Goal: Task Accomplishment & Management: Manage account settings

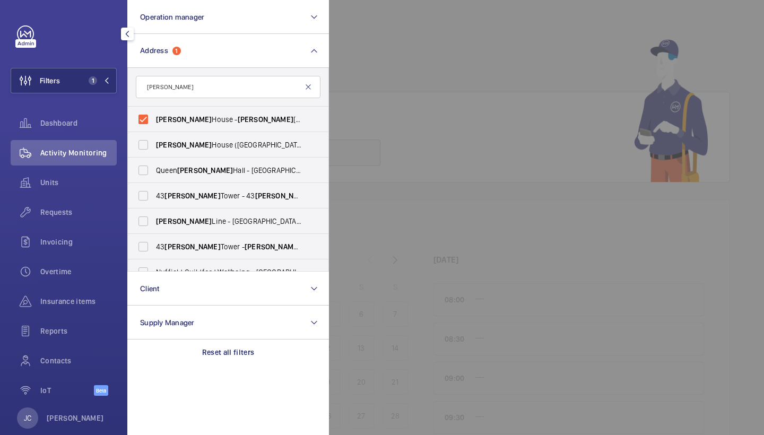
click at [307, 88] on mat-icon at bounding box center [308, 87] width 8 height 8
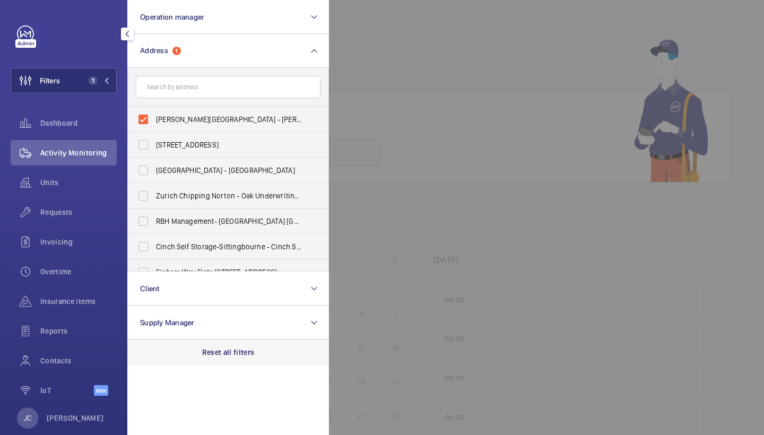
click at [210, 345] on div "Reset all filters" at bounding box center [228, 352] width 202 height 25
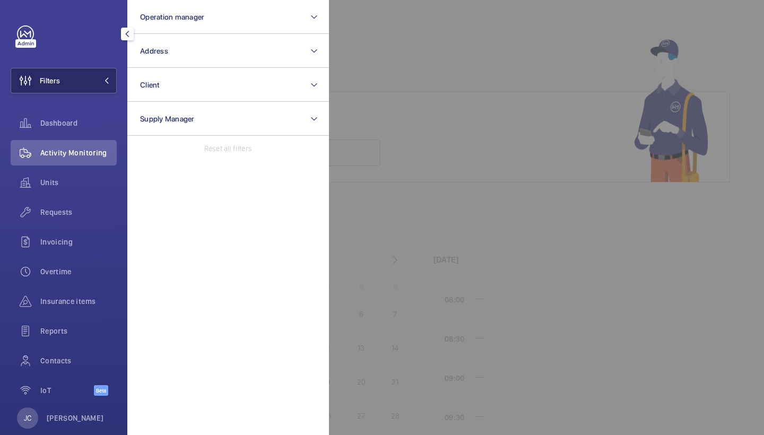
click at [79, 86] on button "Filters" at bounding box center [64, 80] width 106 height 25
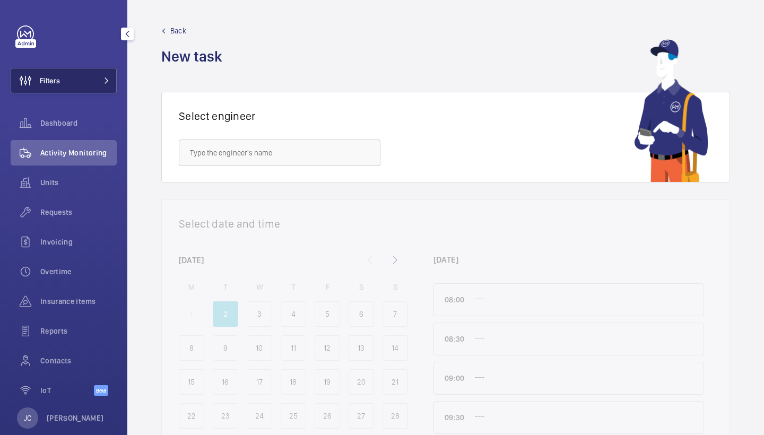
click at [79, 86] on button "Filters" at bounding box center [64, 80] width 106 height 25
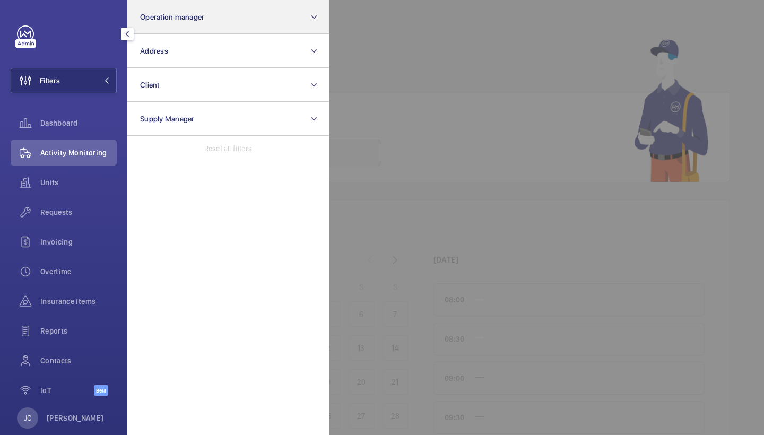
click at [175, 16] on span "Operation manager" at bounding box center [172, 17] width 64 height 8
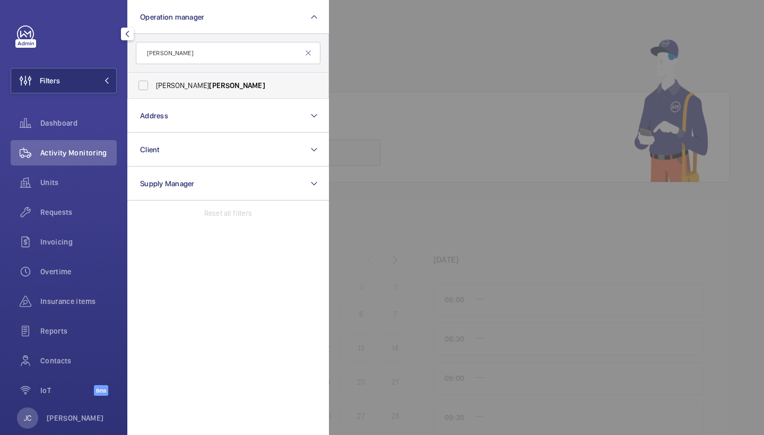
type input "waterman"
click at [167, 81] on span "Alex Waterman" at bounding box center [229, 85] width 146 height 11
click at [154, 81] on input "Alex Waterman" at bounding box center [143, 85] width 21 height 21
checkbox input "true"
click at [87, 210] on span "Requests" at bounding box center [78, 212] width 76 height 11
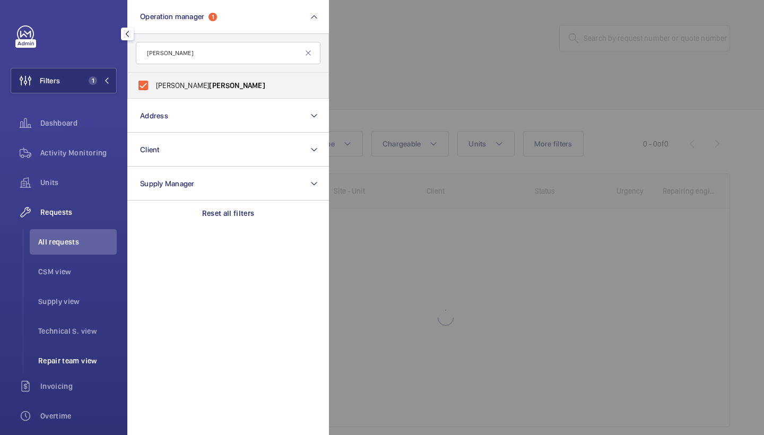
click at [83, 352] on li "Repair team view" at bounding box center [73, 360] width 87 height 25
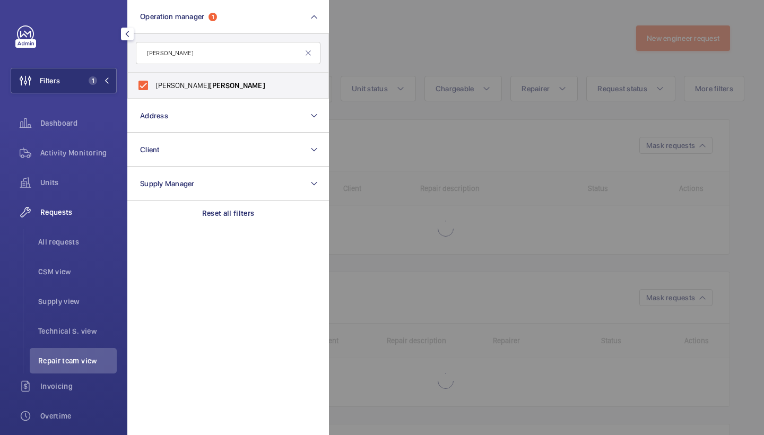
click at [455, 34] on div at bounding box center [711, 217] width 764 height 435
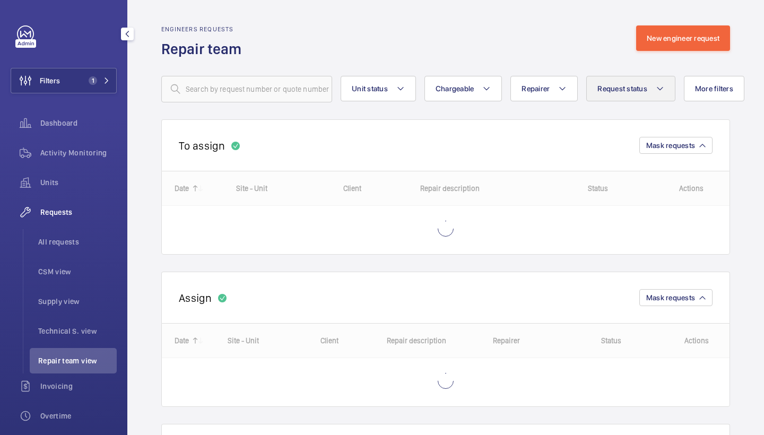
click at [617, 86] on span "Request status" at bounding box center [622, 88] width 50 height 8
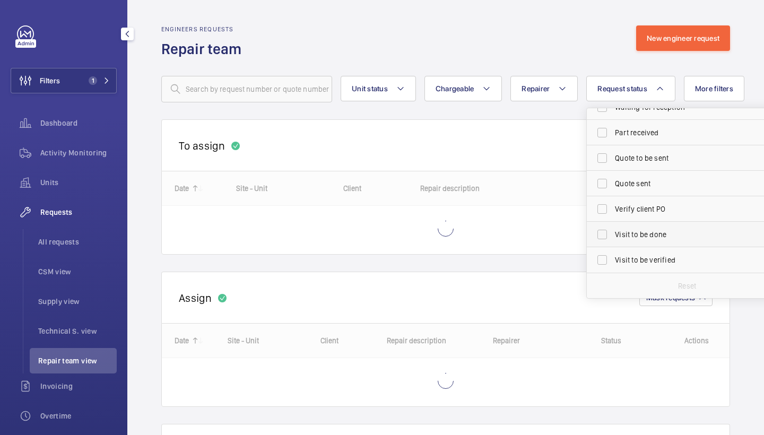
scroll to position [141, 0]
click at [662, 258] on span "Visit to be verified" at bounding box center [688, 260] width 146 height 11
click at [613, 258] on input "Visit to be verified" at bounding box center [601, 259] width 21 height 21
checkbox input "true"
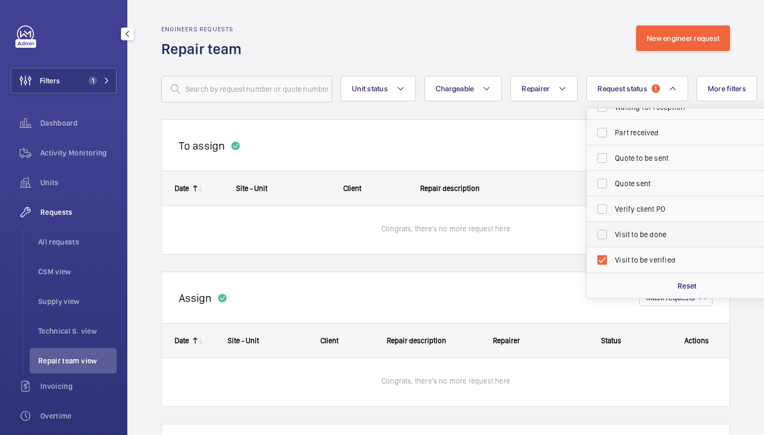
click at [642, 234] on span "Visit to be done" at bounding box center [688, 234] width 146 height 11
click at [613, 234] on input "Visit to be done" at bounding box center [601, 234] width 21 height 21
checkbox input "true"
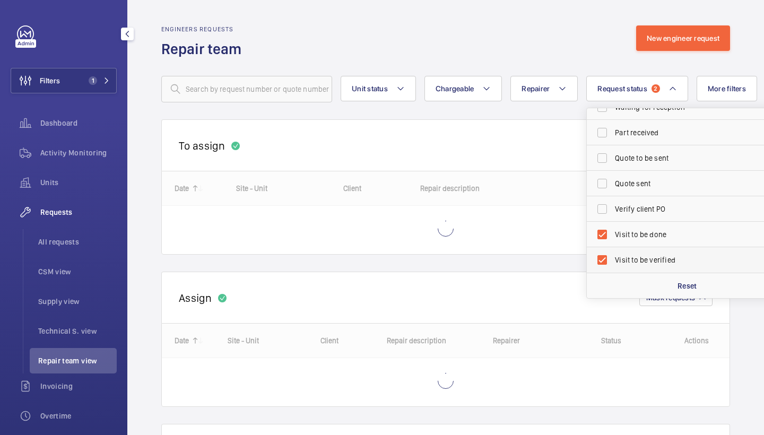
click at [642, 259] on span "Visit to be verified" at bounding box center [688, 260] width 146 height 11
click at [613, 259] on input "Visit to be verified" at bounding box center [601, 259] width 21 height 21
checkbox input "false"
click at [501, 41] on div "Engineers requests Repair team New engineer request" at bounding box center [445, 41] width 569 height 33
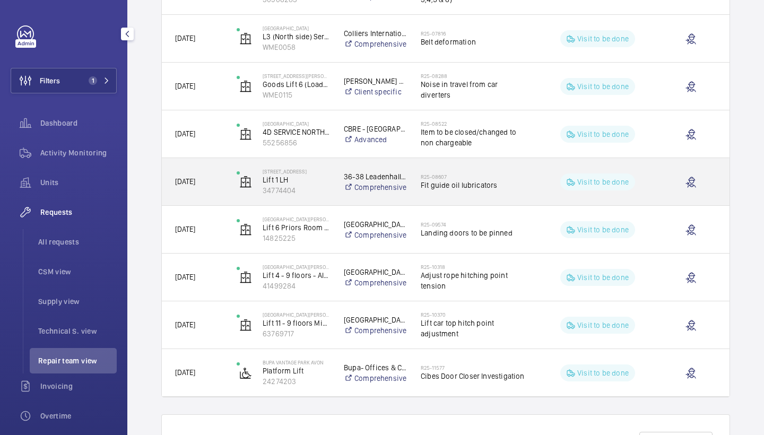
scroll to position [660, 0]
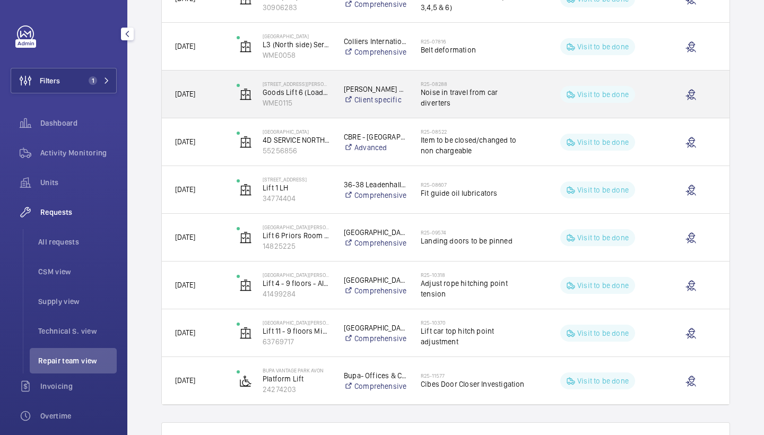
click at [506, 111] on div "R25-08288 Noise in travel from car diverters" at bounding box center [468, 95] width 121 height 48
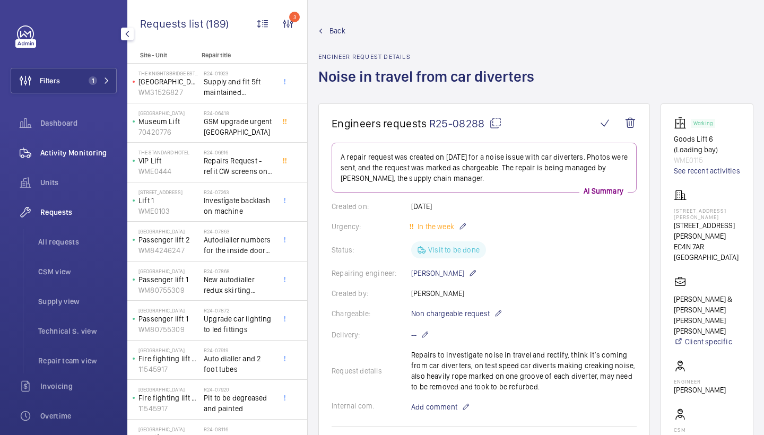
click at [67, 155] on span "Activity Monitoring" at bounding box center [78, 152] width 76 height 11
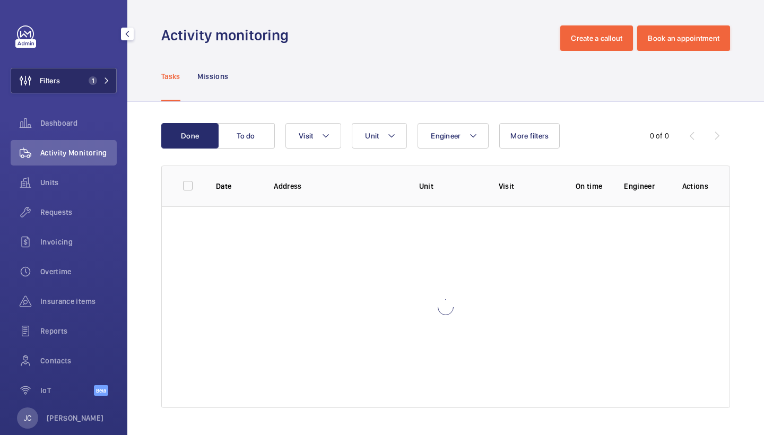
click at [82, 86] on button "Filters 1" at bounding box center [64, 80] width 106 height 25
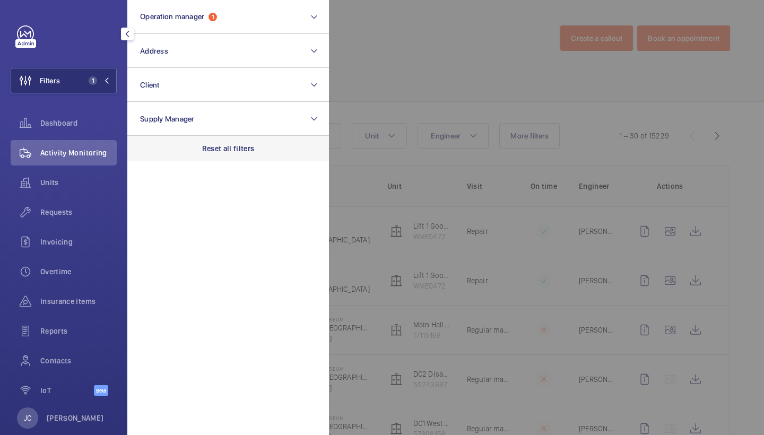
click at [228, 153] on p "Reset all filters" at bounding box center [228, 148] width 53 height 11
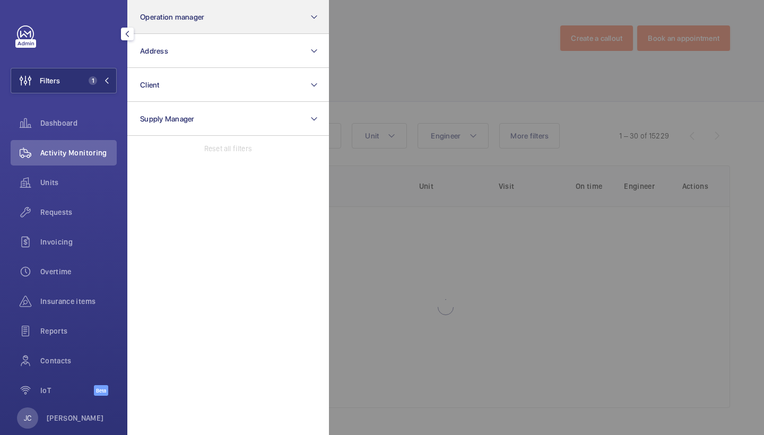
click at [229, 14] on button "Operation manager" at bounding box center [228, 17] width 202 height 34
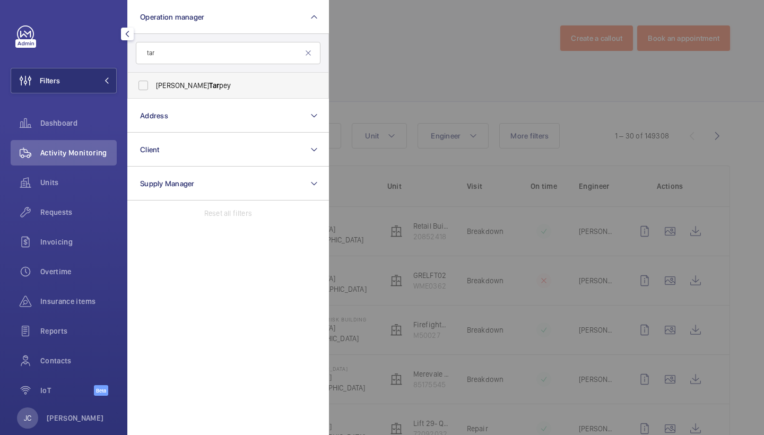
type input "tar"
click at [205, 86] on span "Connor Tar pey" at bounding box center [229, 85] width 146 height 11
click at [154, 86] on input "Connor Tar pey" at bounding box center [143, 85] width 21 height 21
checkbox input "true"
click at [66, 220] on div "Requests" at bounding box center [64, 211] width 106 height 25
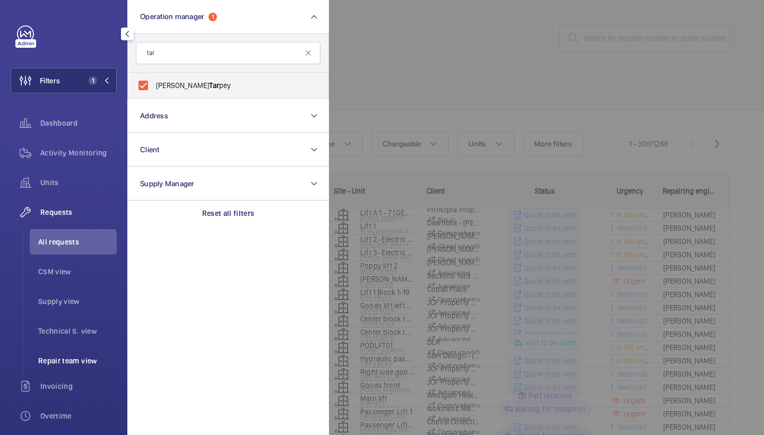
click at [77, 349] on li "Repair team view" at bounding box center [73, 360] width 87 height 25
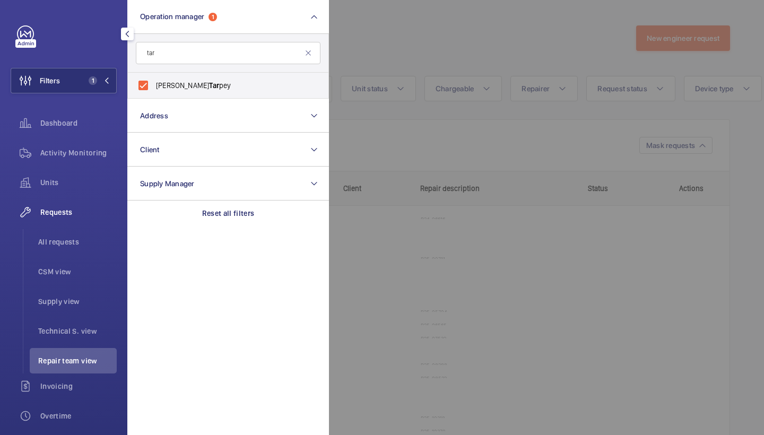
click at [550, 85] on div at bounding box center [711, 217] width 764 height 435
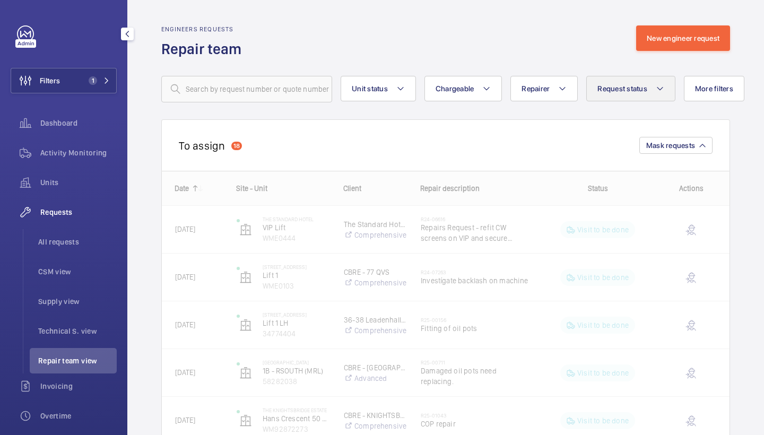
click at [671, 92] on button "Request status" at bounding box center [630, 88] width 89 height 25
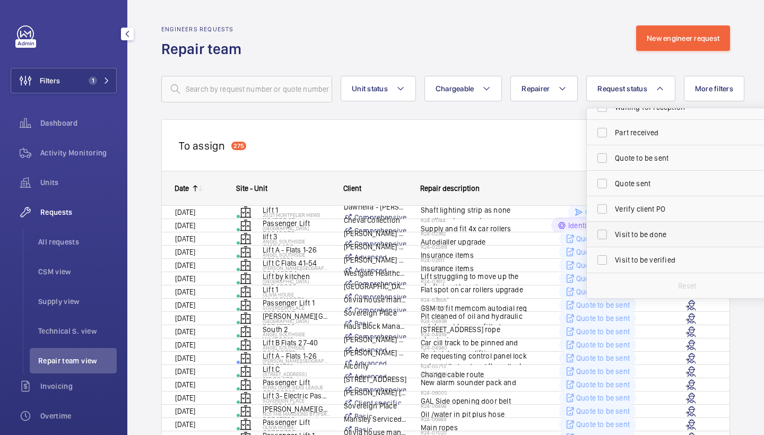
scroll to position [141, 0]
click at [657, 227] on label "Visit to be done" at bounding box center [679, 234] width 185 height 25
click at [613, 227] on input "Visit to be done" at bounding box center [601, 234] width 21 height 21
checkbox input "true"
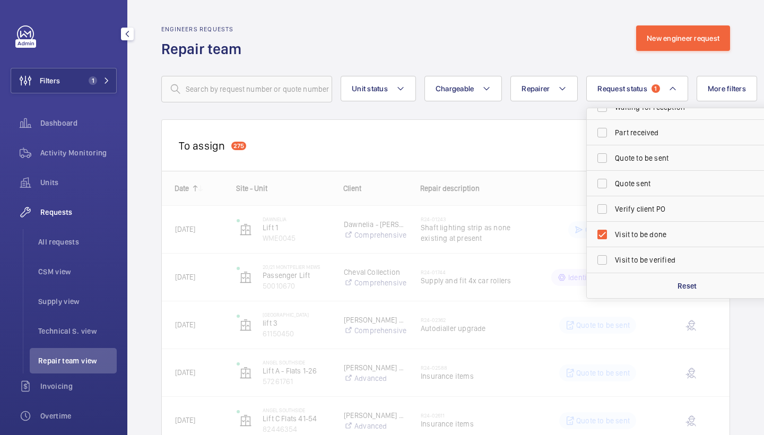
click at [536, 39] on div "Engineers requests Repair team New engineer request" at bounding box center [445, 41] width 569 height 33
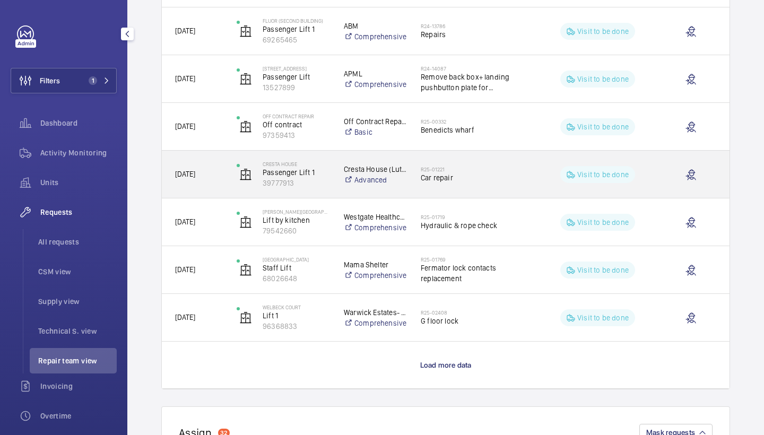
scroll to position [841, 0]
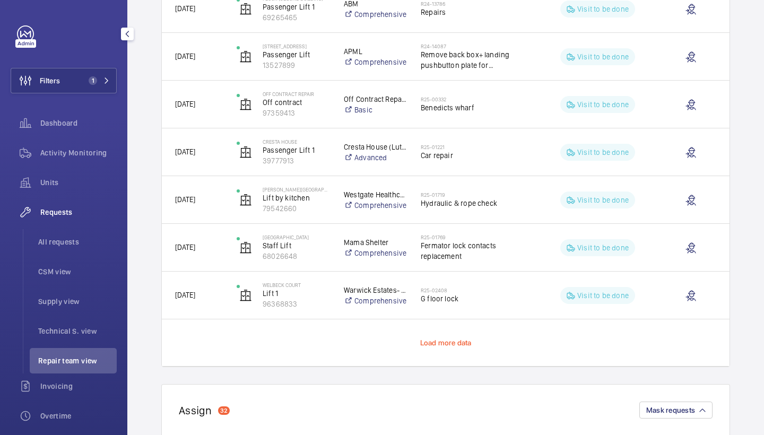
click at [453, 344] on span "Load more data" at bounding box center [445, 342] width 51 height 8
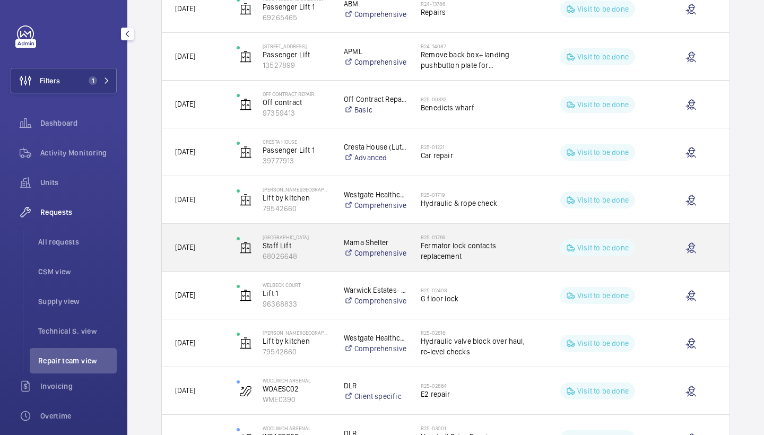
click at [500, 248] on span "Fermator lock contacts replacement" at bounding box center [475, 250] width 109 height 21
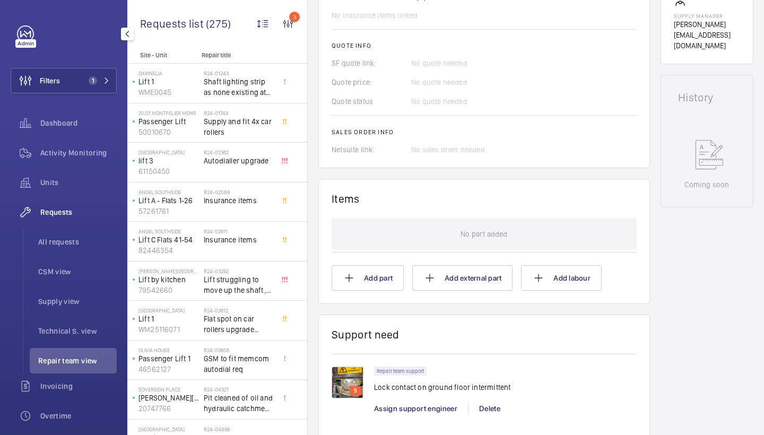
scroll to position [622, 0]
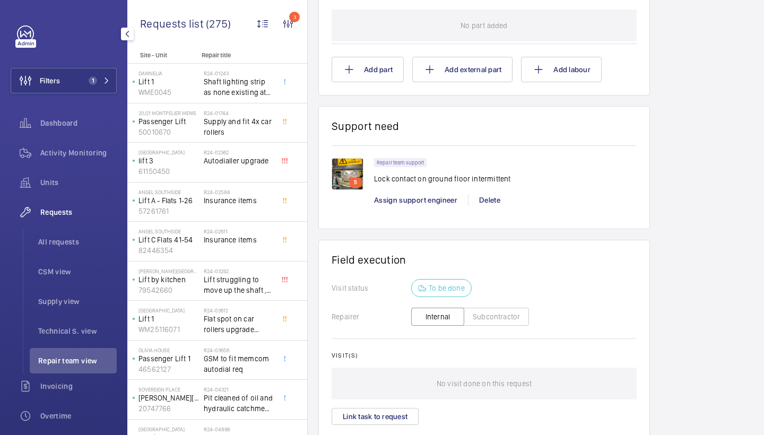
click at [345, 167] on img at bounding box center [348, 174] width 32 height 32
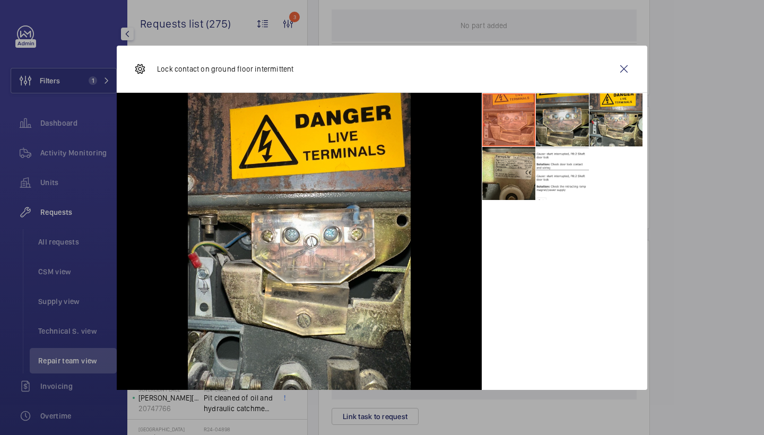
click at [564, 137] on li at bounding box center [562, 119] width 53 height 53
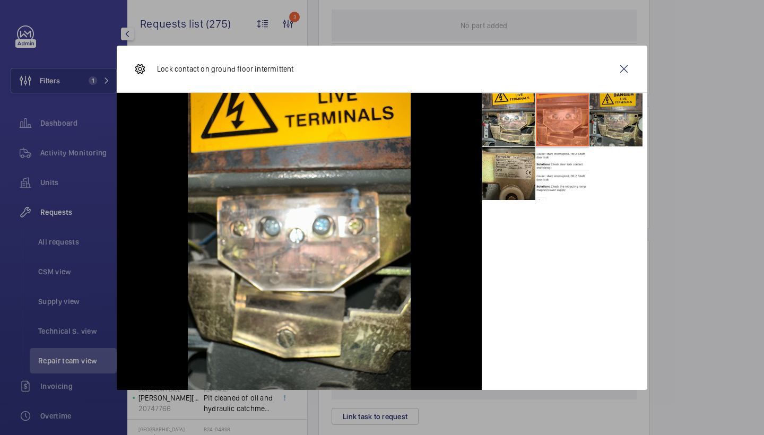
click at [614, 133] on li at bounding box center [615, 119] width 53 height 53
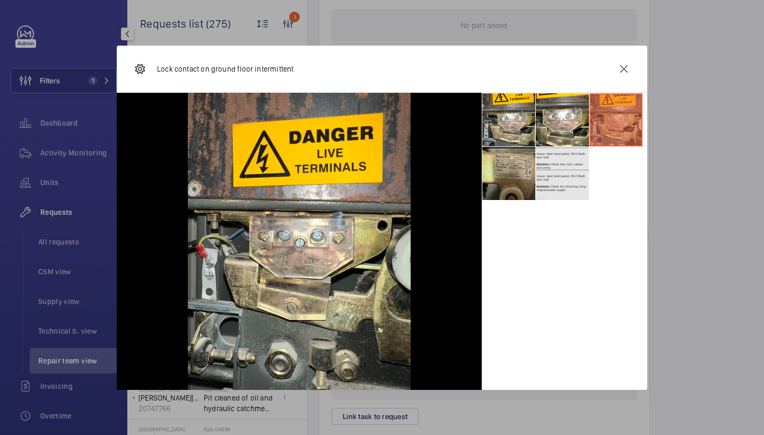
click at [575, 164] on li at bounding box center [562, 173] width 53 height 53
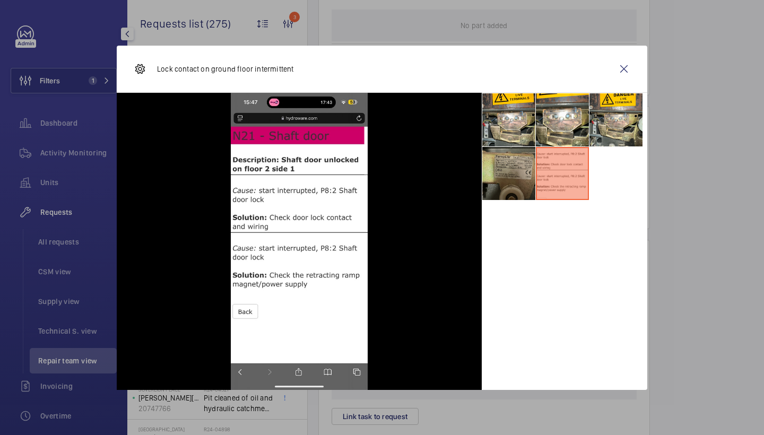
click at [517, 169] on li at bounding box center [508, 173] width 53 height 53
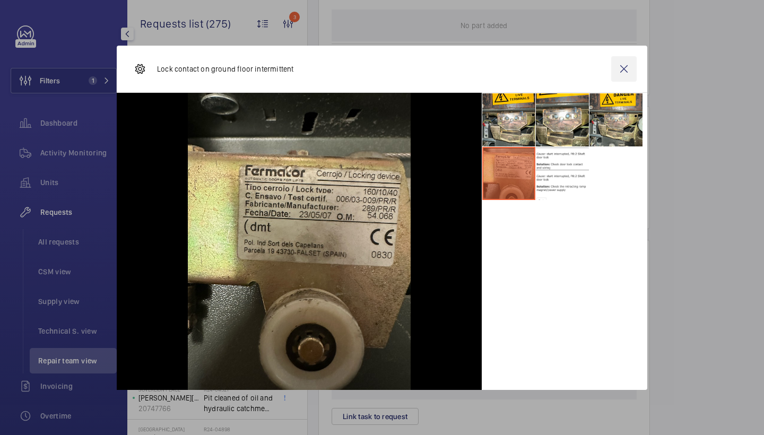
click at [619, 68] on wm-front-icon-button at bounding box center [623, 68] width 25 height 25
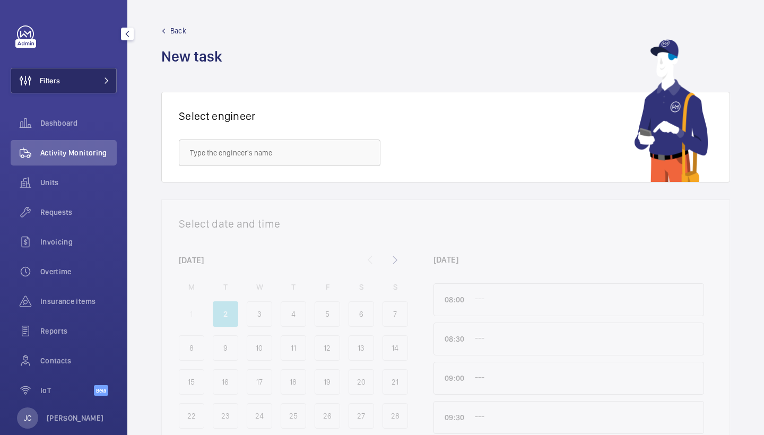
click at [103, 77] on button "Filters" at bounding box center [64, 80] width 106 height 25
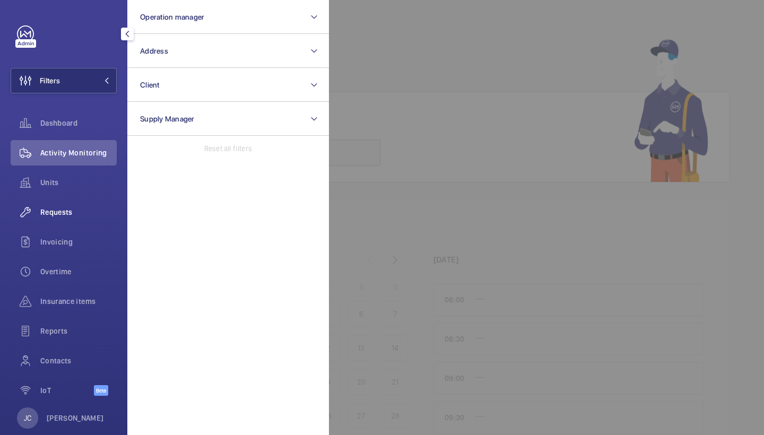
click at [66, 205] on div "Requests" at bounding box center [64, 211] width 106 height 25
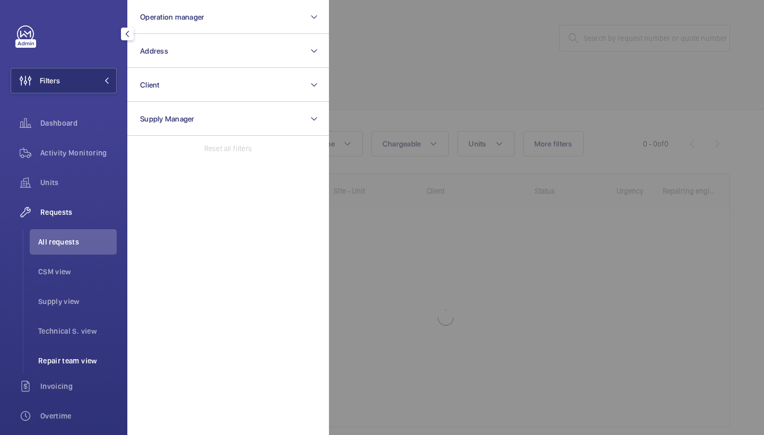
click at [79, 354] on li "Repair team view" at bounding box center [73, 360] width 87 height 25
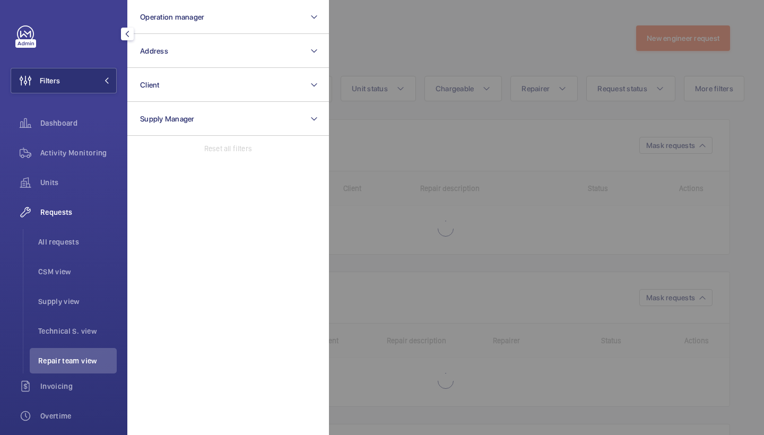
click at [463, 71] on div at bounding box center [711, 217] width 764 height 435
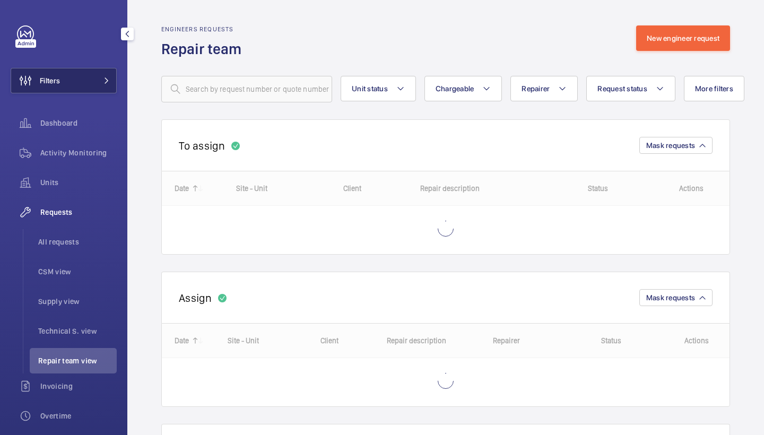
click at [106, 87] on button "Filters" at bounding box center [64, 80] width 106 height 25
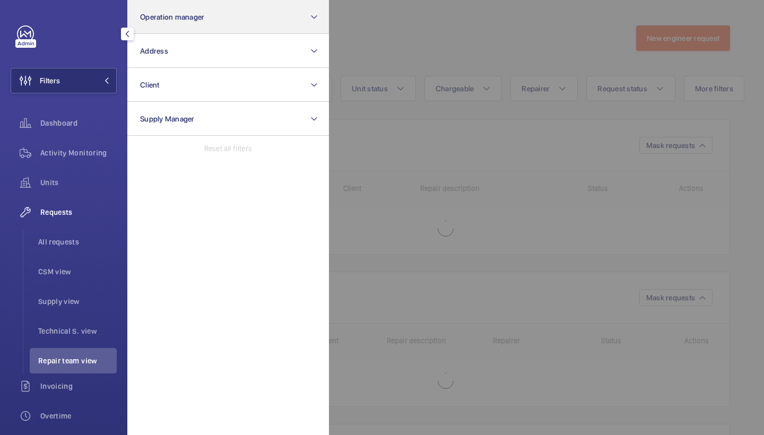
click at [201, 17] on span "Operation manager" at bounding box center [172, 17] width 64 height 8
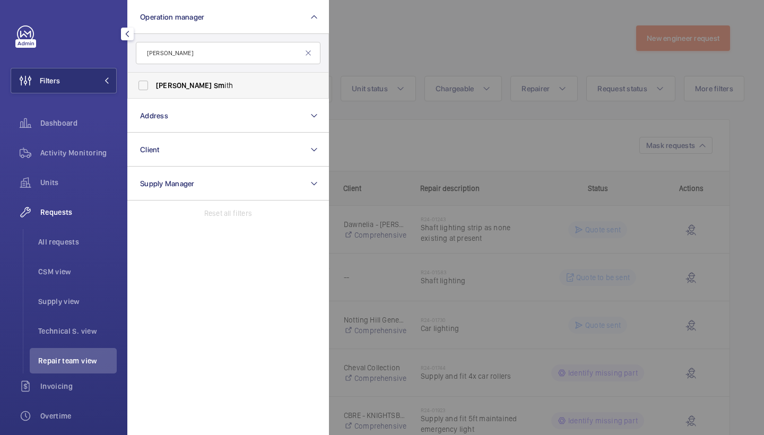
type input "John sm"
click at [231, 75] on label "John Sm ith" at bounding box center [220, 85] width 185 height 25
click at [154, 75] on input "John Sm ith" at bounding box center [143, 85] width 21 height 21
checkbox input "true"
click at [407, 50] on div at bounding box center [711, 217] width 764 height 435
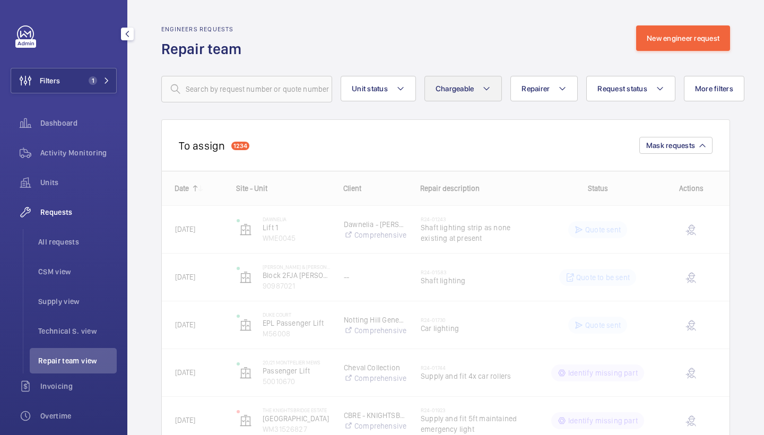
click at [462, 91] on span "Chargeable" at bounding box center [455, 88] width 39 height 8
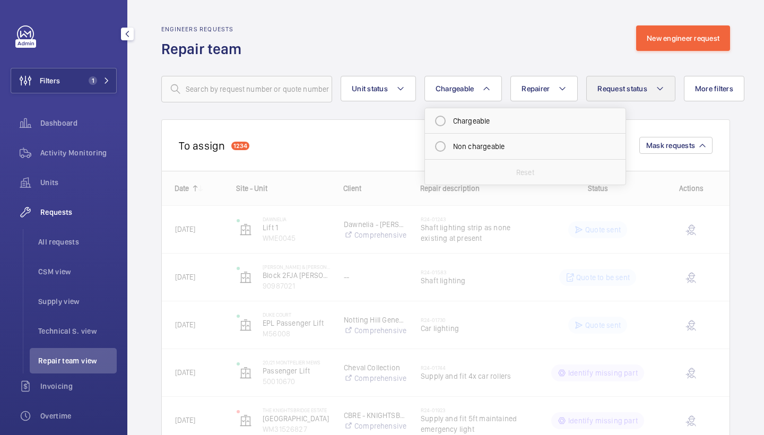
click at [631, 94] on button "Request status" at bounding box center [630, 88] width 89 height 25
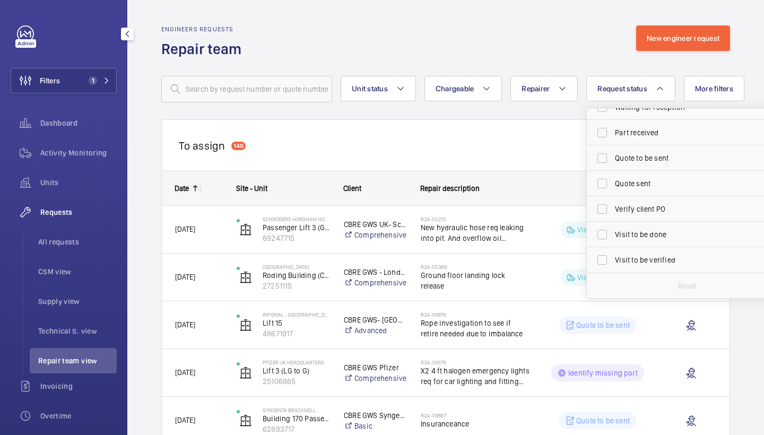
scroll to position [141, 0]
click at [645, 232] on span "Visit to be done" at bounding box center [688, 234] width 146 height 11
click at [613, 232] on input "Visit to be done" at bounding box center [601, 234] width 21 height 21
checkbox input "true"
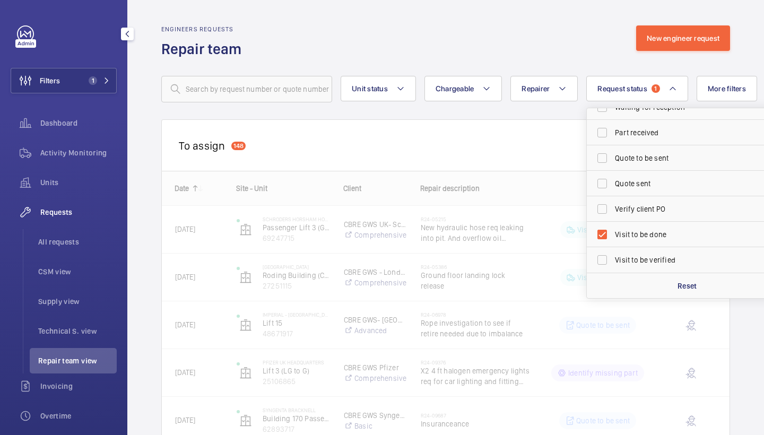
click at [520, 42] on div "Engineers requests Repair team New engineer request" at bounding box center [445, 41] width 569 height 33
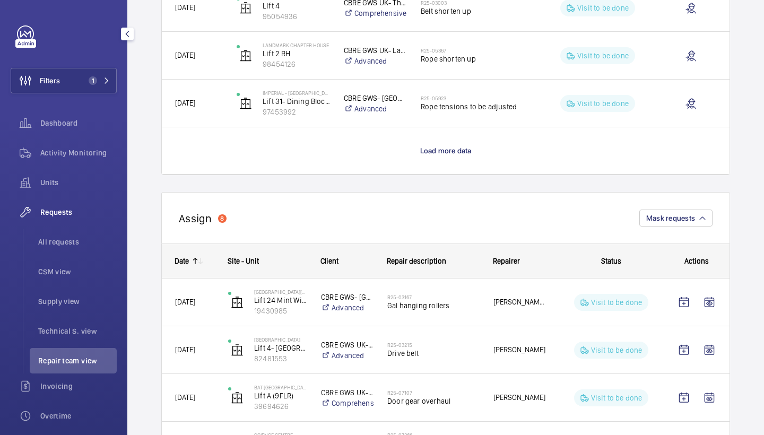
scroll to position [1040, 0]
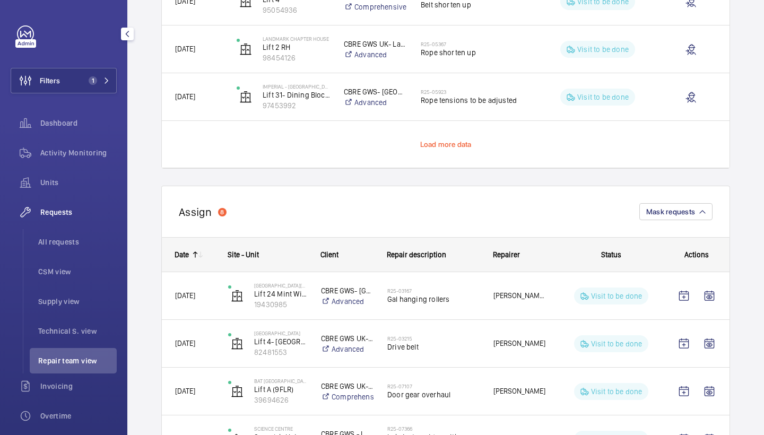
click at [446, 143] on span "Load more data" at bounding box center [445, 144] width 51 height 8
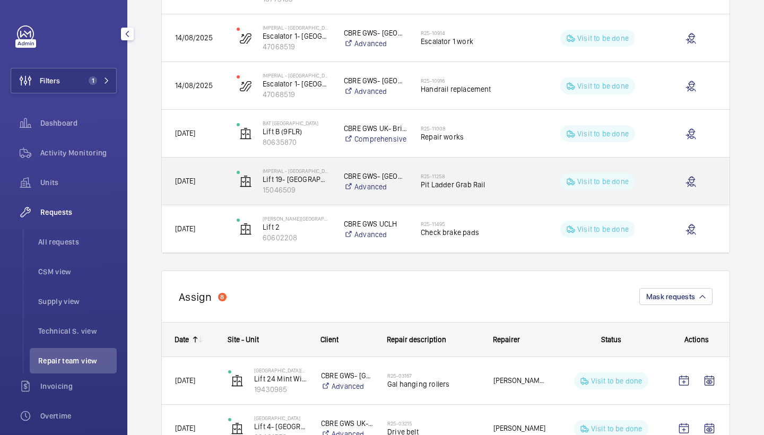
scroll to position [1628, 0]
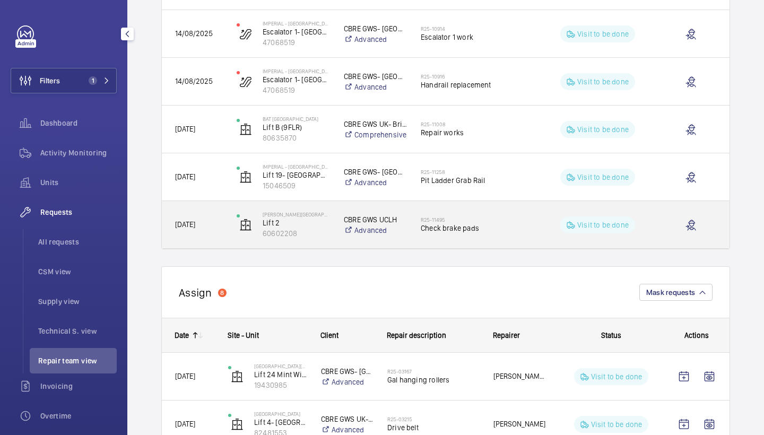
click at [479, 227] on span "Check brake pads" at bounding box center [475, 228] width 109 height 11
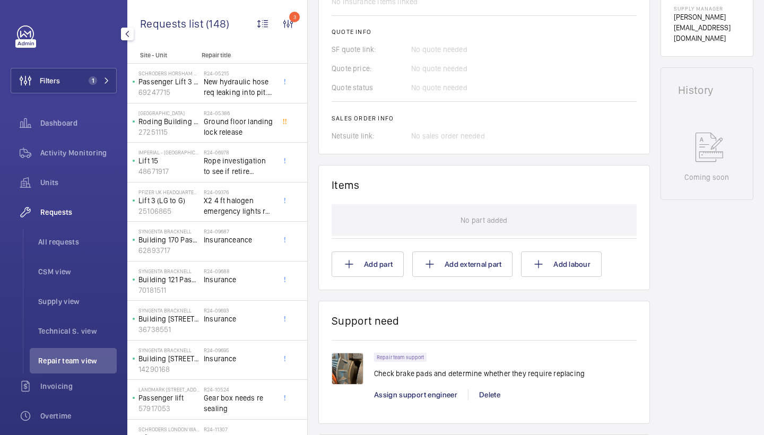
scroll to position [521, 0]
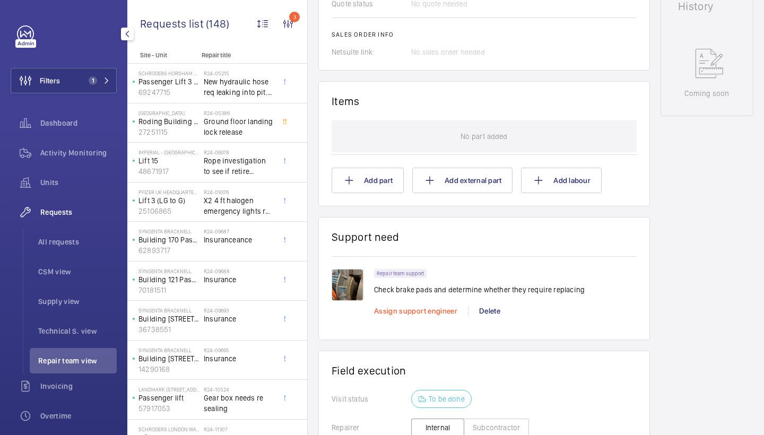
click at [414, 314] on span "Assign support engineer" at bounding box center [415, 311] width 83 height 8
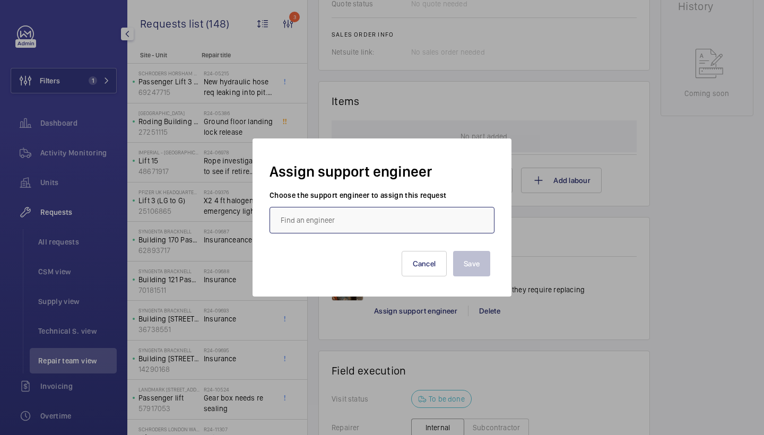
click at [360, 226] on input "text" at bounding box center [381, 220] width 225 height 27
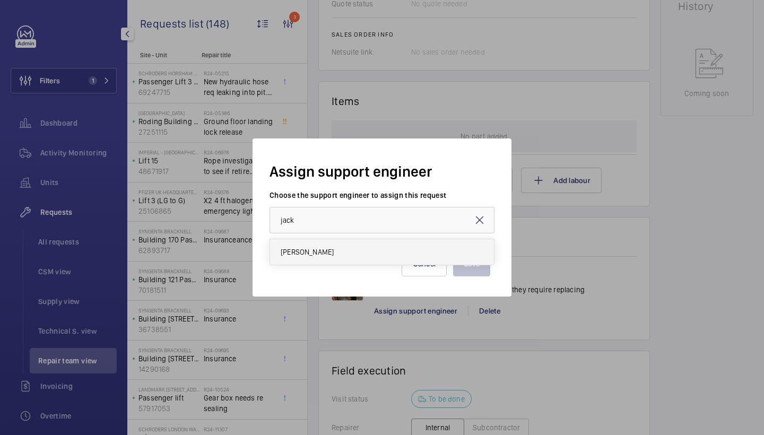
click at [327, 253] on mat-option "[PERSON_NAME]" at bounding box center [382, 251] width 224 height 25
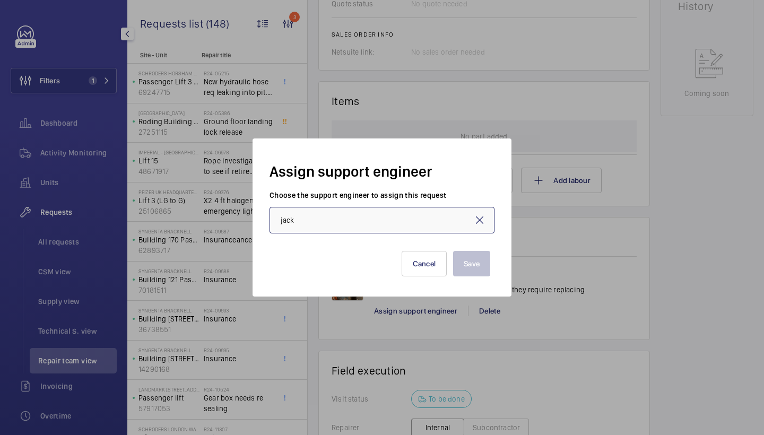
type input "[PERSON_NAME]"
click at [448, 262] on div "Save Cancel" at bounding box center [382, 255] width 216 height 42
click at [456, 264] on button "Save" at bounding box center [471, 263] width 37 height 25
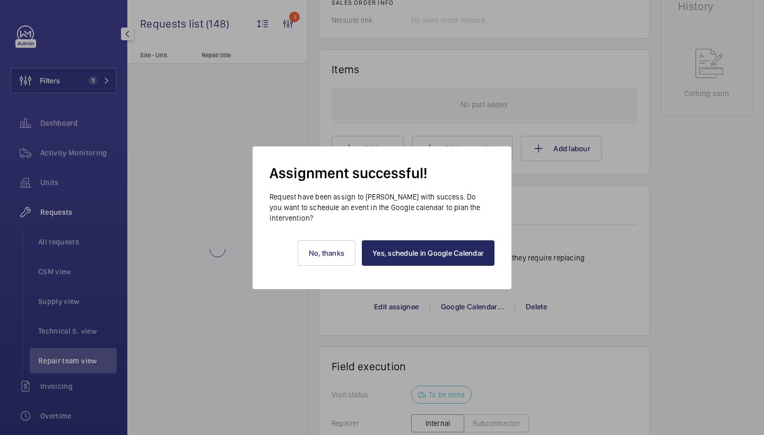
click at [432, 256] on link "Yes, schedule in Google Calendar" at bounding box center [428, 252] width 133 height 25
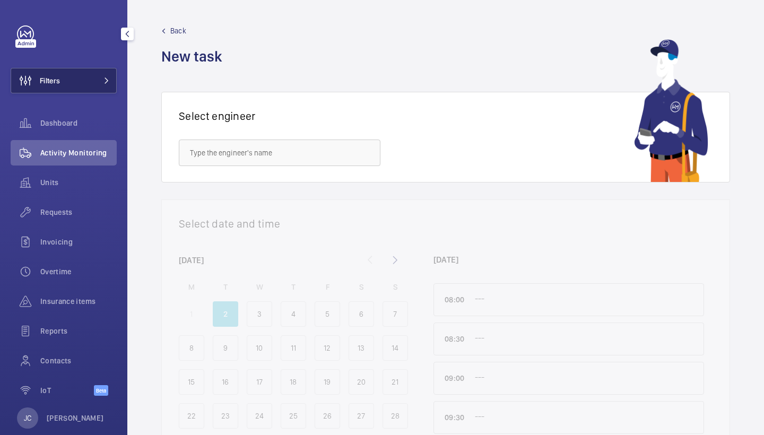
click at [93, 80] on button "Filters" at bounding box center [64, 80] width 106 height 25
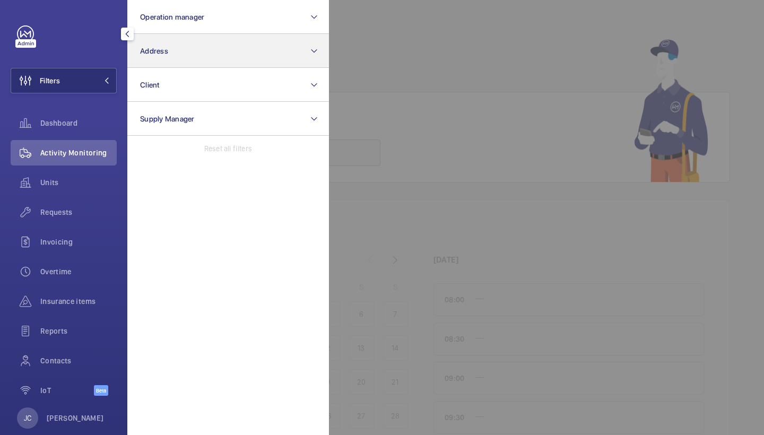
click at [173, 66] on button "Address" at bounding box center [228, 51] width 202 height 34
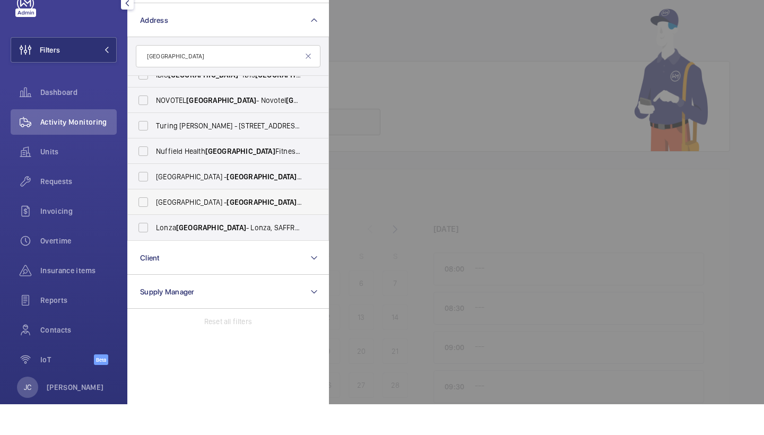
scroll to position [421, 0]
type input "[GEOGRAPHIC_DATA]"
click at [200, 254] on span "[GEOGRAPHIC_DATA]" at bounding box center [211, 258] width 70 height 8
click at [154, 248] on input "Lonza Cambridge - Lonza, SAFFRON [PERSON_NAME] CB10 1XL" at bounding box center [143, 258] width 21 height 21
checkbox input "true"
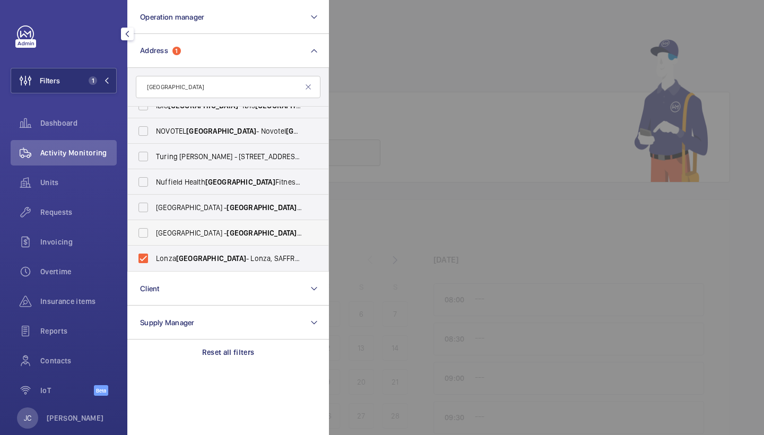
click at [204, 234] on span "[GEOGRAPHIC_DATA] - [GEOGRAPHIC_DATA]" at bounding box center [229, 233] width 146 height 11
click at [154, 234] on input "[GEOGRAPHIC_DATA] - [GEOGRAPHIC_DATA]" at bounding box center [143, 232] width 21 height 21
checkbox input "true"
click at [212, 208] on span "[GEOGRAPHIC_DATA] - [GEOGRAPHIC_DATA]" at bounding box center [229, 207] width 146 height 11
click at [154, 208] on input "[GEOGRAPHIC_DATA] - [GEOGRAPHIC_DATA]" at bounding box center [143, 207] width 21 height 21
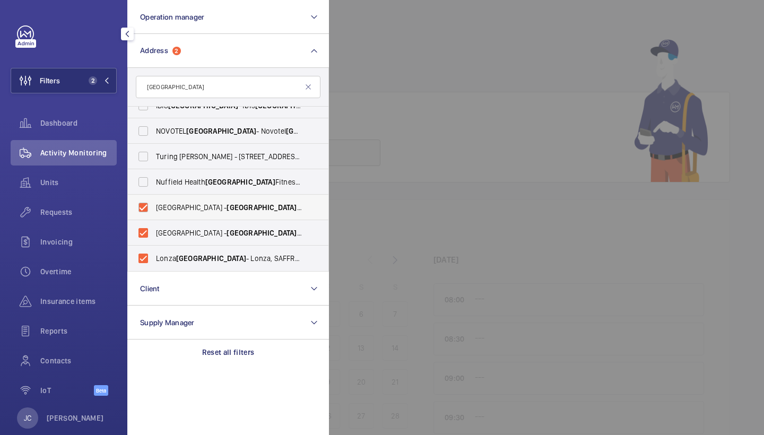
checkbox input "true"
click at [224, 152] on span "Turing [PERSON_NAME] - [STREET_ADDRESS][PERSON_NAME]" at bounding box center [229, 156] width 146 height 11
click at [154, 152] on input "Turing [PERSON_NAME] - [STREET_ADDRESS][PERSON_NAME]" at bounding box center [143, 156] width 21 height 21
checkbox input "true"
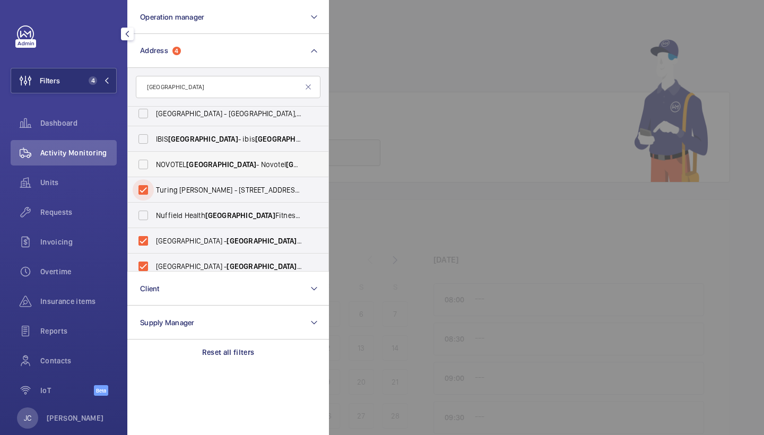
scroll to position [387, 0]
click at [219, 164] on span "[GEOGRAPHIC_DATA]" at bounding box center [221, 165] width 70 height 8
click at [154, 164] on input "NOVOTEL CAMBRIDGE - [GEOGRAPHIC_DATA], [GEOGRAPHIC_DATA] 0AE" at bounding box center [143, 165] width 21 height 21
checkbox input "true"
click at [223, 133] on label "IBIS CAMBRIDGE - ibis [GEOGRAPHIC_DATA], [GEOGRAPHIC_DATA]" at bounding box center [220, 139] width 185 height 25
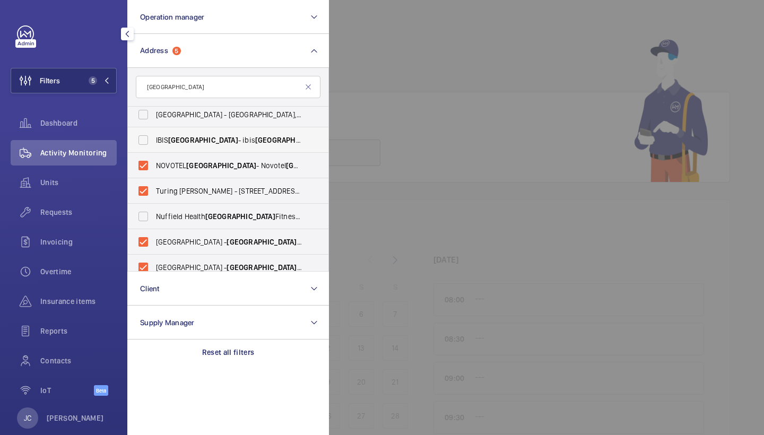
click at [154, 133] on input "IBIS CAMBRIDGE - ibis [GEOGRAPHIC_DATA], [GEOGRAPHIC_DATA]" at bounding box center [143, 139] width 21 height 21
checkbox input "true"
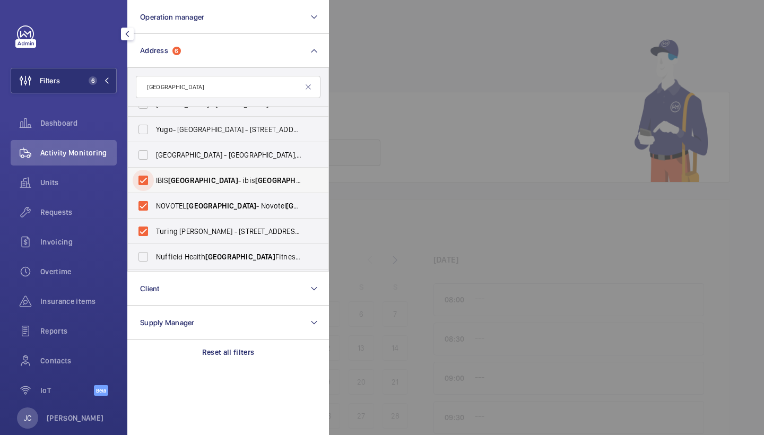
scroll to position [329, 0]
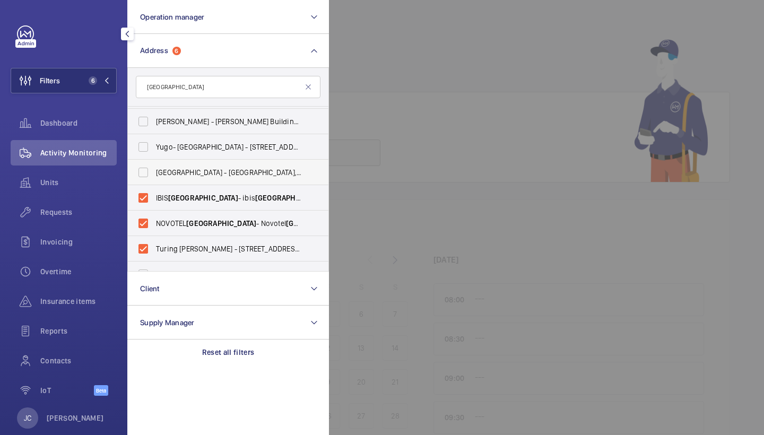
click at [213, 169] on span "[GEOGRAPHIC_DATA] - [GEOGRAPHIC_DATA]" at bounding box center [229, 172] width 146 height 11
click at [154, 169] on input "[GEOGRAPHIC_DATA] - [GEOGRAPHIC_DATA]" at bounding box center [143, 172] width 21 height 21
checkbox input "true"
click at [221, 147] on span "Yugo- [GEOGRAPHIC_DATA] - [STREET_ADDRESS]" at bounding box center [229, 147] width 146 height 11
click at [154, 147] on input "Yugo- [GEOGRAPHIC_DATA] - [STREET_ADDRESS]" at bounding box center [143, 146] width 21 height 21
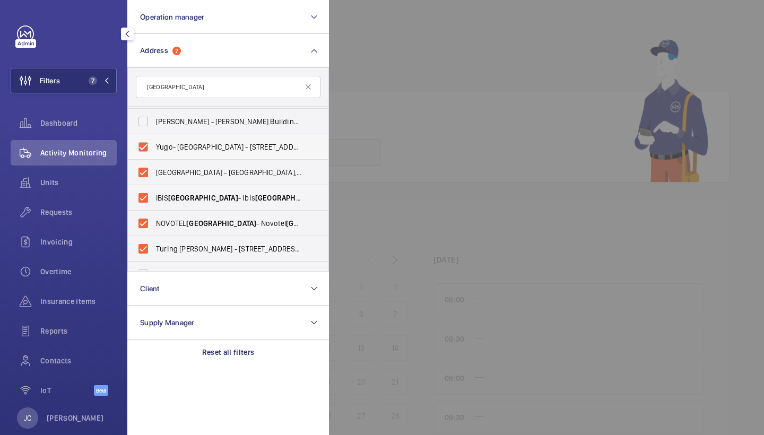
checkbox input "true"
click at [223, 125] on span "[PERSON_NAME] - [PERSON_NAME][GEOGRAPHIC_DATA]" at bounding box center [229, 121] width 146 height 11
click at [154, 125] on input "[PERSON_NAME] - [PERSON_NAME][GEOGRAPHIC_DATA]" at bounding box center [143, 121] width 21 height 21
checkbox input "true"
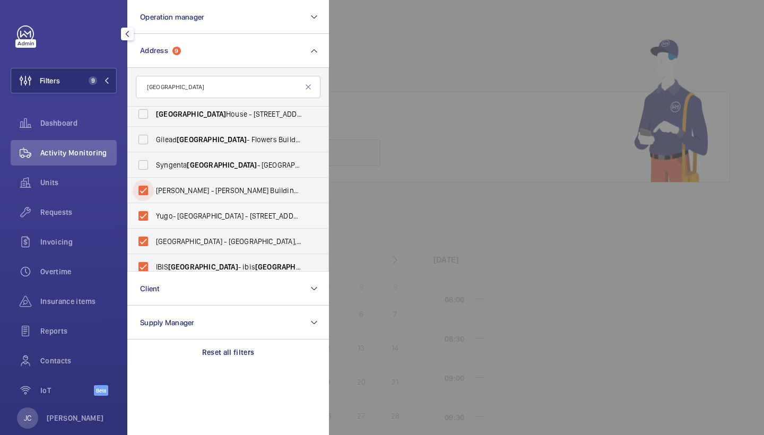
scroll to position [257, 0]
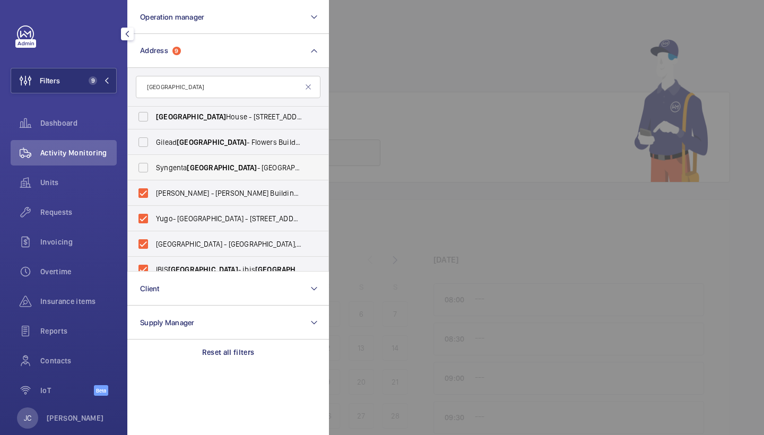
click at [224, 167] on span "[GEOGRAPHIC_DATA]" at bounding box center [222, 167] width 70 height 8
click at [154, 167] on input "Syngenta [GEOGRAPHIC_DATA], [GEOGRAPHIC_DATA] 5XE" at bounding box center [143, 167] width 21 height 21
checkbox input "true"
click at [232, 138] on span "Gilead Cambridge - [GEOGRAPHIC_DATA] 6GT" at bounding box center [229, 142] width 146 height 11
click at [154, 138] on input "Gilead Cambridge - [GEOGRAPHIC_DATA] 6GT" at bounding box center [143, 142] width 21 height 21
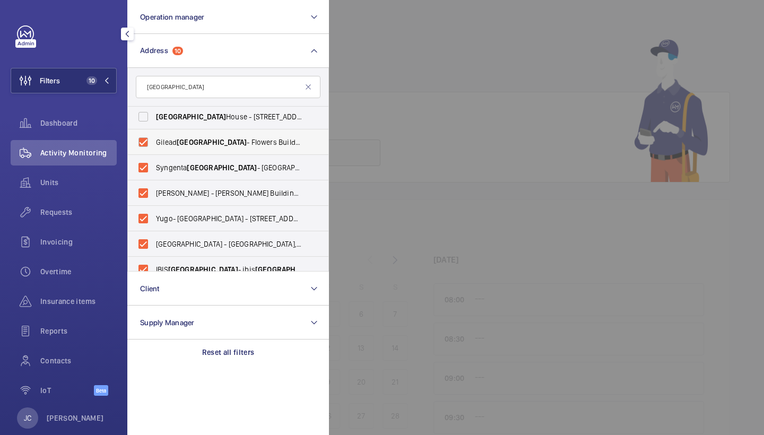
checkbox input "true"
click at [232, 119] on span "[GEOGRAPHIC_DATA] - [STREET_ADDRESS]" at bounding box center [229, 116] width 146 height 11
click at [154, 119] on input "[GEOGRAPHIC_DATA] - [STREET_ADDRESS]" at bounding box center [143, 116] width 21 height 21
checkbox input "true"
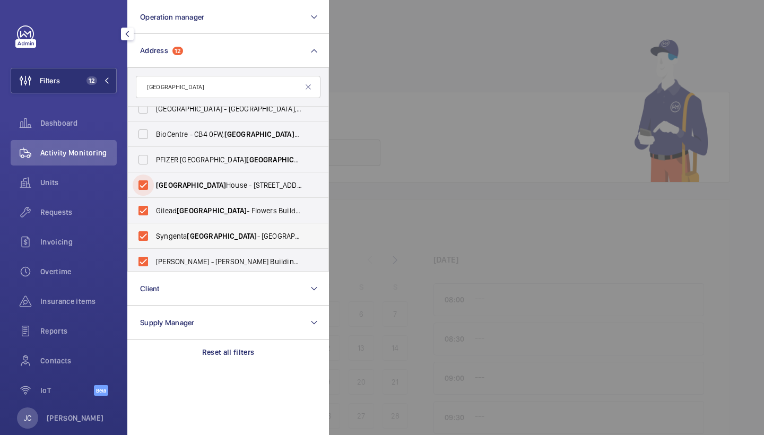
scroll to position [185, 0]
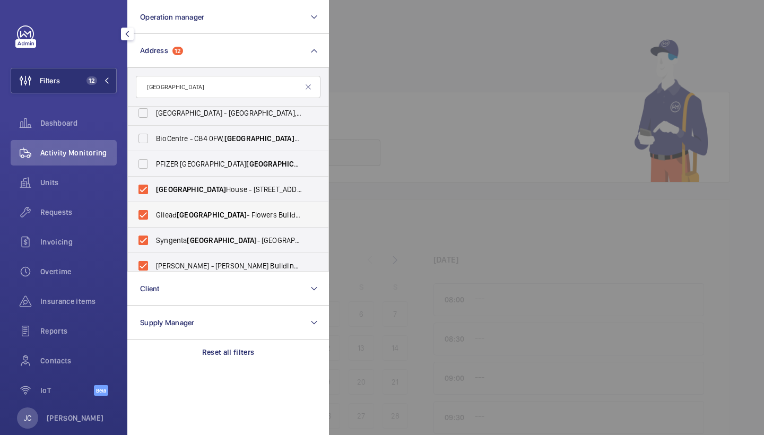
click at [215, 216] on span "Gilead Cambridge - [GEOGRAPHIC_DATA] 6GT" at bounding box center [229, 215] width 146 height 11
click at [154, 216] on input "Gilead Cambridge - [GEOGRAPHIC_DATA] 6GT" at bounding box center [143, 214] width 21 height 21
checkbox input "false"
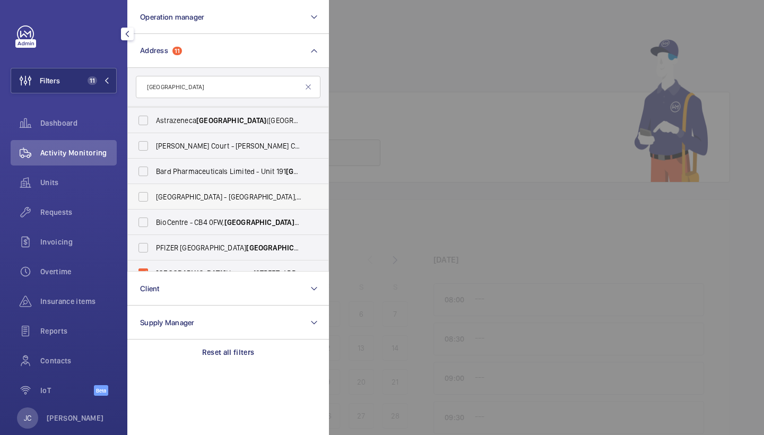
scroll to position [100, 0]
click at [220, 197] on span "[GEOGRAPHIC_DATA] - [GEOGRAPHIC_DATA]" at bounding box center [229, 197] width 146 height 11
click at [154, 197] on input "[GEOGRAPHIC_DATA] - [GEOGRAPHIC_DATA]" at bounding box center [143, 197] width 21 height 21
checkbox input "true"
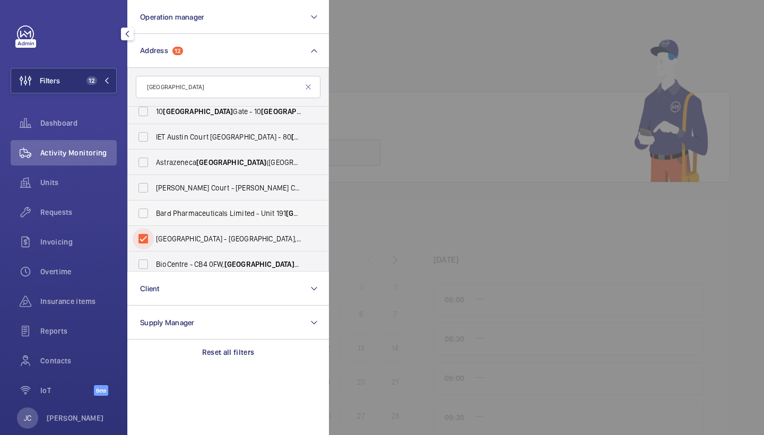
scroll to position [48, 0]
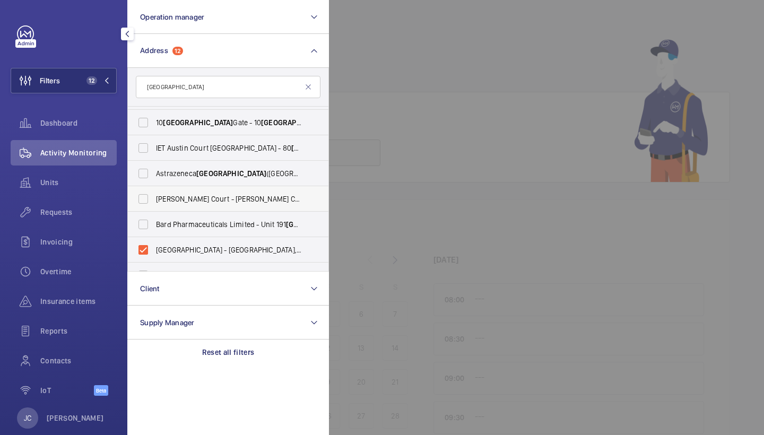
click at [220, 194] on span "[PERSON_NAME][STREET_ADDRESS][PERSON_NAME]" at bounding box center [229, 199] width 146 height 11
click at [154, 194] on input "[PERSON_NAME][STREET_ADDRESS][PERSON_NAME]" at bounding box center [143, 198] width 21 height 21
checkbox input "true"
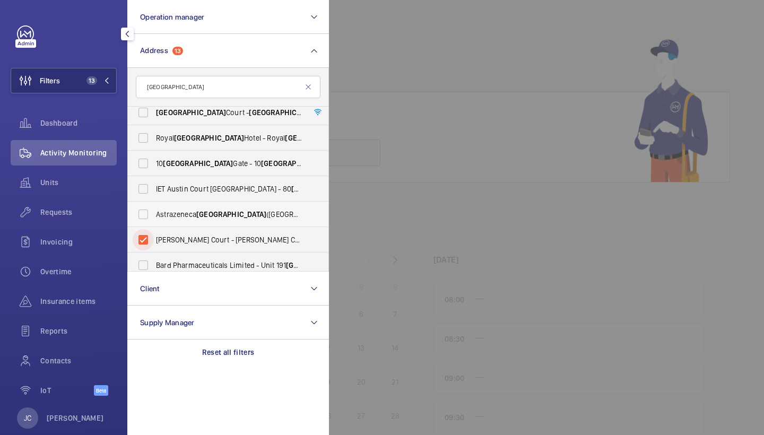
scroll to position [1, 0]
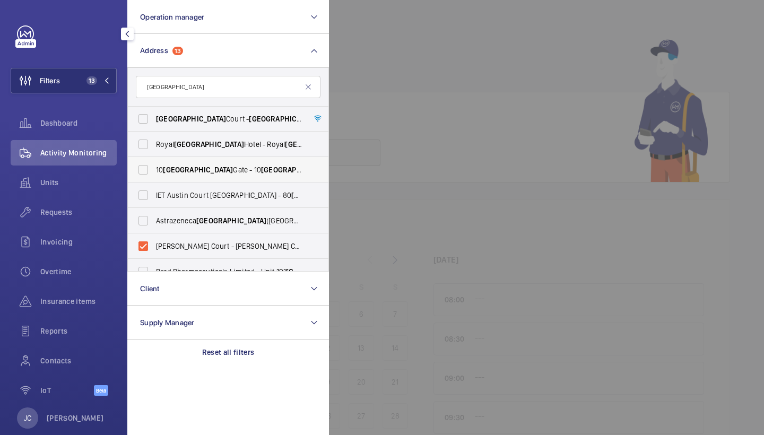
click at [216, 172] on span "[STREET_ADDRESS]" at bounding box center [229, 169] width 146 height 11
click at [154, 172] on input "[STREET_ADDRESS]" at bounding box center [143, 169] width 21 height 21
checkbox input "true"
click at [220, 150] on label "[GEOGRAPHIC_DATA] - [GEOGRAPHIC_DATA] in [GEOGRAPHIC_DATA], [GEOGRAPHIC_DATA]" at bounding box center [220, 144] width 185 height 25
click at [154, 150] on input "[GEOGRAPHIC_DATA] - [GEOGRAPHIC_DATA] in [GEOGRAPHIC_DATA], [GEOGRAPHIC_DATA]" at bounding box center [143, 144] width 21 height 21
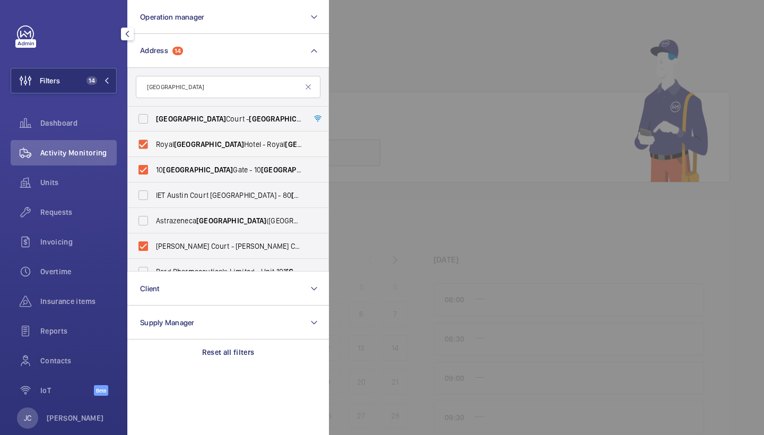
checkbox input "true"
click at [249, 123] on span "[GEOGRAPHIC_DATA]" at bounding box center [284, 119] width 70 height 8
click at [154, 123] on input "[STREET_ADDRESS]" at bounding box center [143, 119] width 21 height 21
checkbox input "true"
click at [68, 212] on span "Requests" at bounding box center [78, 212] width 76 height 11
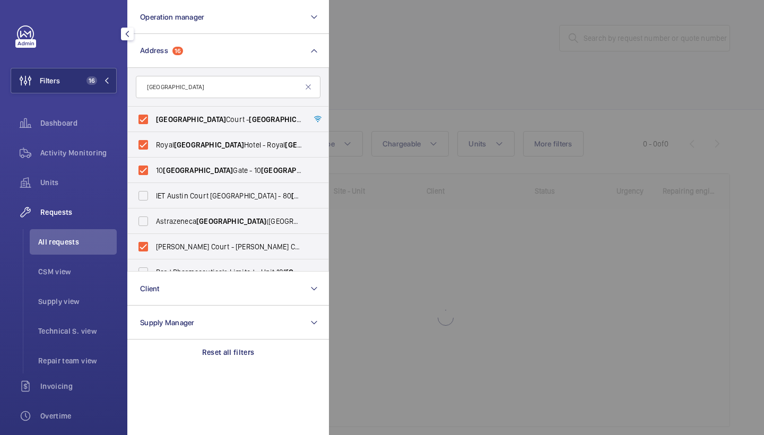
click at [423, 104] on div at bounding box center [711, 217] width 764 height 435
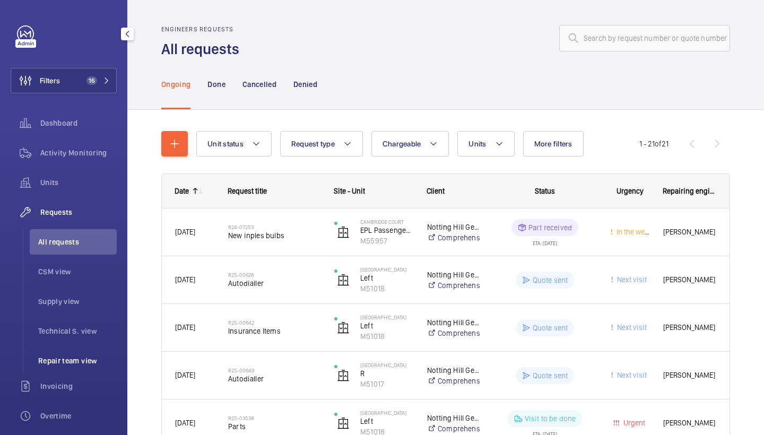
click at [98, 360] on span "Repair team view" at bounding box center [77, 360] width 79 height 11
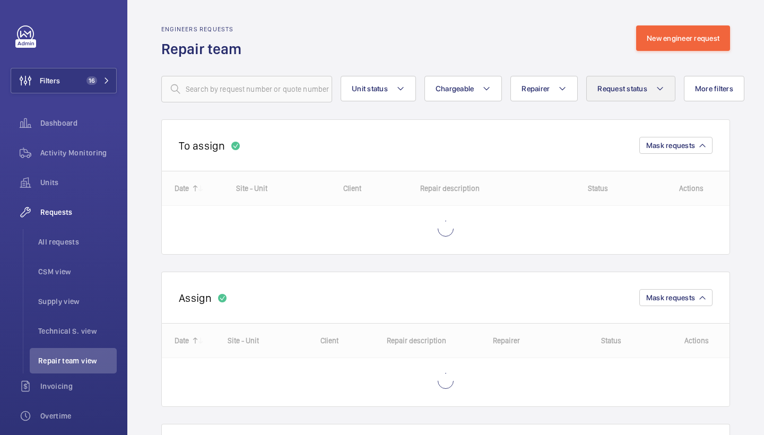
click at [636, 85] on span "Request status" at bounding box center [622, 88] width 50 height 8
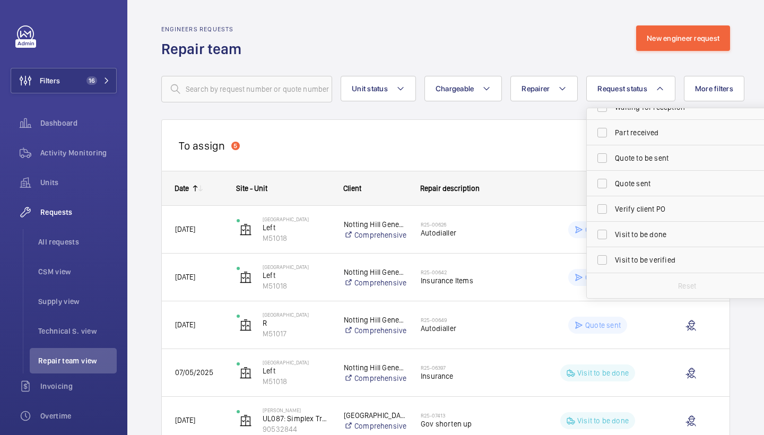
scroll to position [141, 0]
click at [522, 169] on div "To assign 5 Mask requests" at bounding box center [445, 144] width 569 height 51
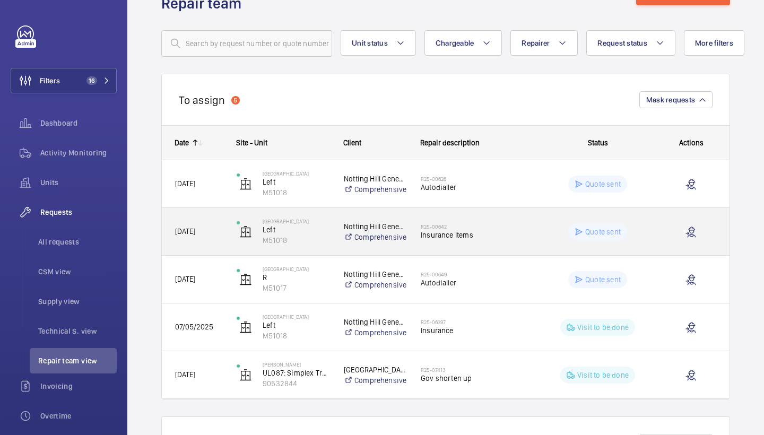
scroll to position [51, 0]
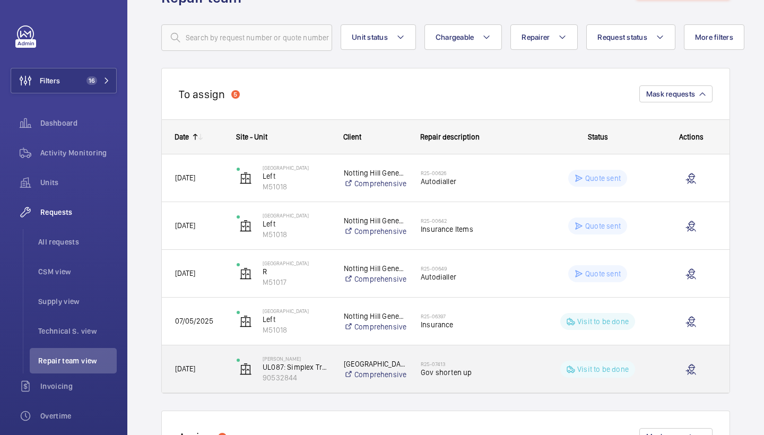
click at [485, 363] on h2 "R25-07413" at bounding box center [475, 364] width 109 height 6
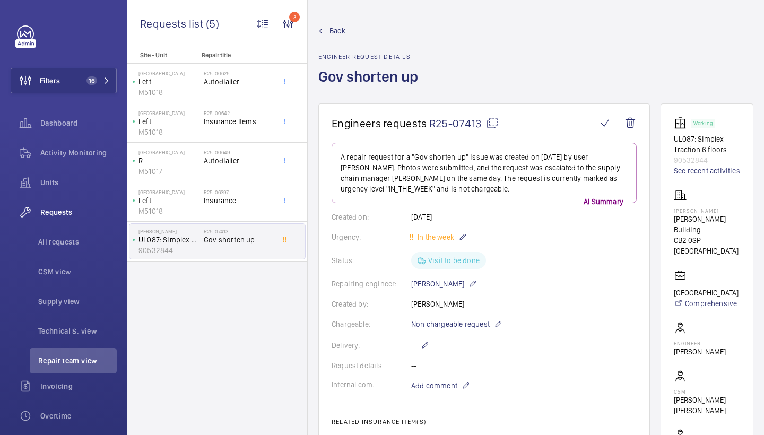
scroll to position [595, 0]
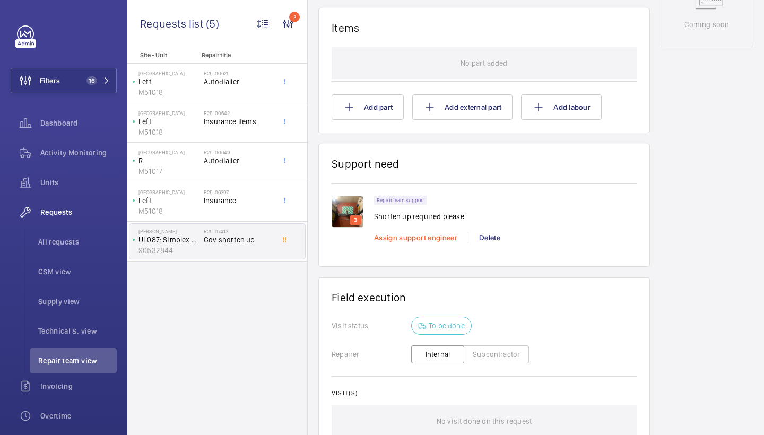
click at [448, 239] on span "Assign support engineer" at bounding box center [415, 237] width 83 height 8
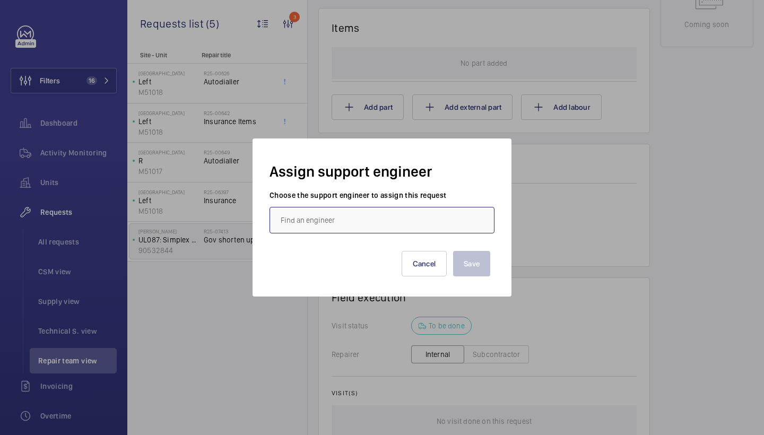
click at [356, 213] on input "text" at bounding box center [381, 220] width 225 height 27
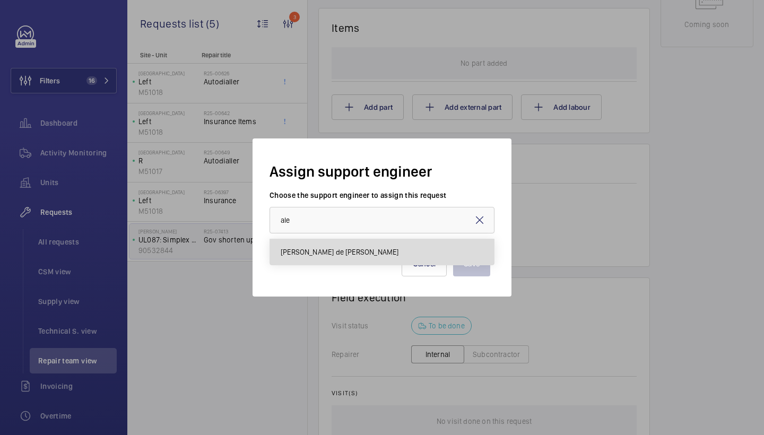
click at [328, 257] on span "[PERSON_NAME] de [PERSON_NAME]" at bounding box center [340, 252] width 118 height 11
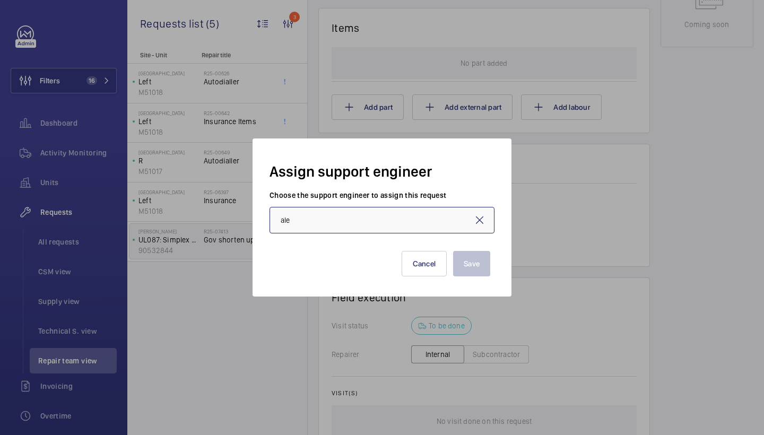
type input "[PERSON_NAME] de [PERSON_NAME]"
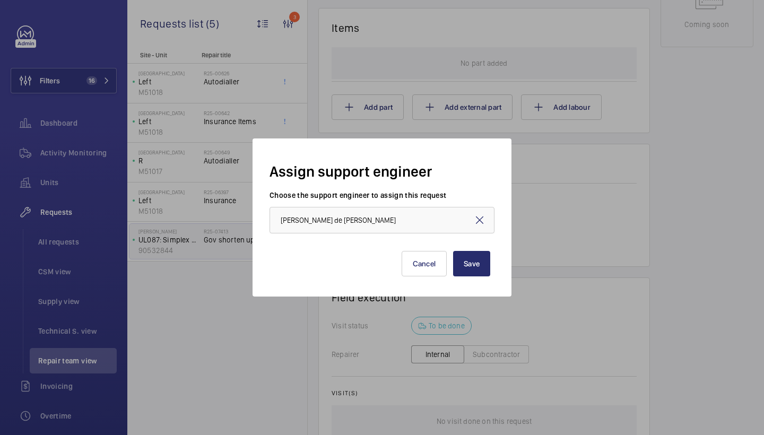
click at [463, 248] on div "Save Cancel" at bounding box center [382, 255] width 216 height 42
click at [463, 262] on button "Save" at bounding box center [471, 263] width 37 height 25
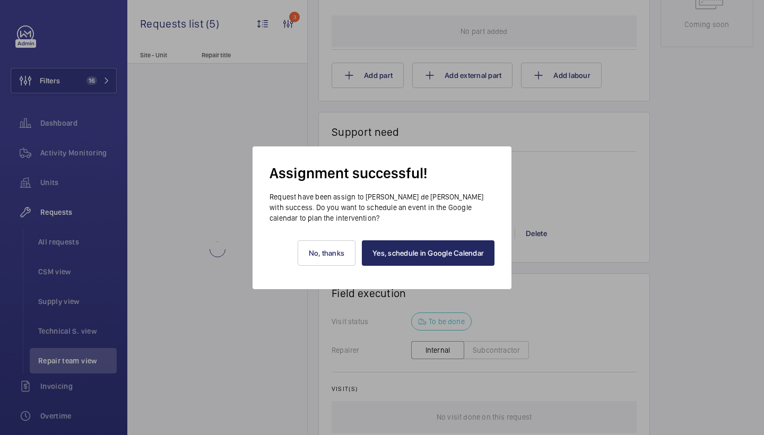
click at [433, 248] on link "Yes, schedule in Google Calendar" at bounding box center [428, 252] width 133 height 25
